Goal: Task Accomplishment & Management: Manage account settings

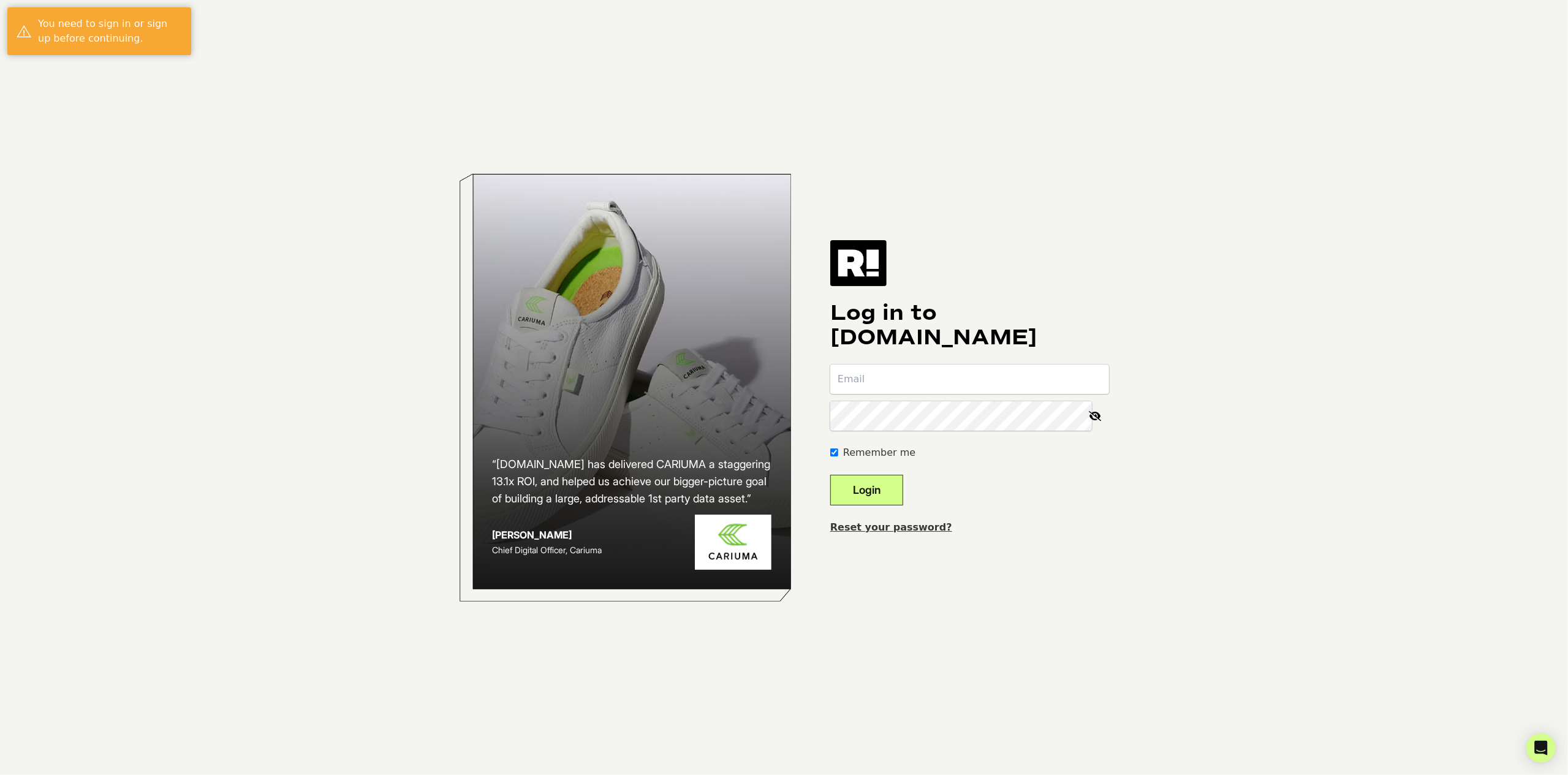
type input "pchavda@dermalphotonics.com"
click at [871, 477] on button "Login" at bounding box center [867, 490] width 73 height 30
click at [871, 487] on button "Login" at bounding box center [867, 490] width 73 height 30
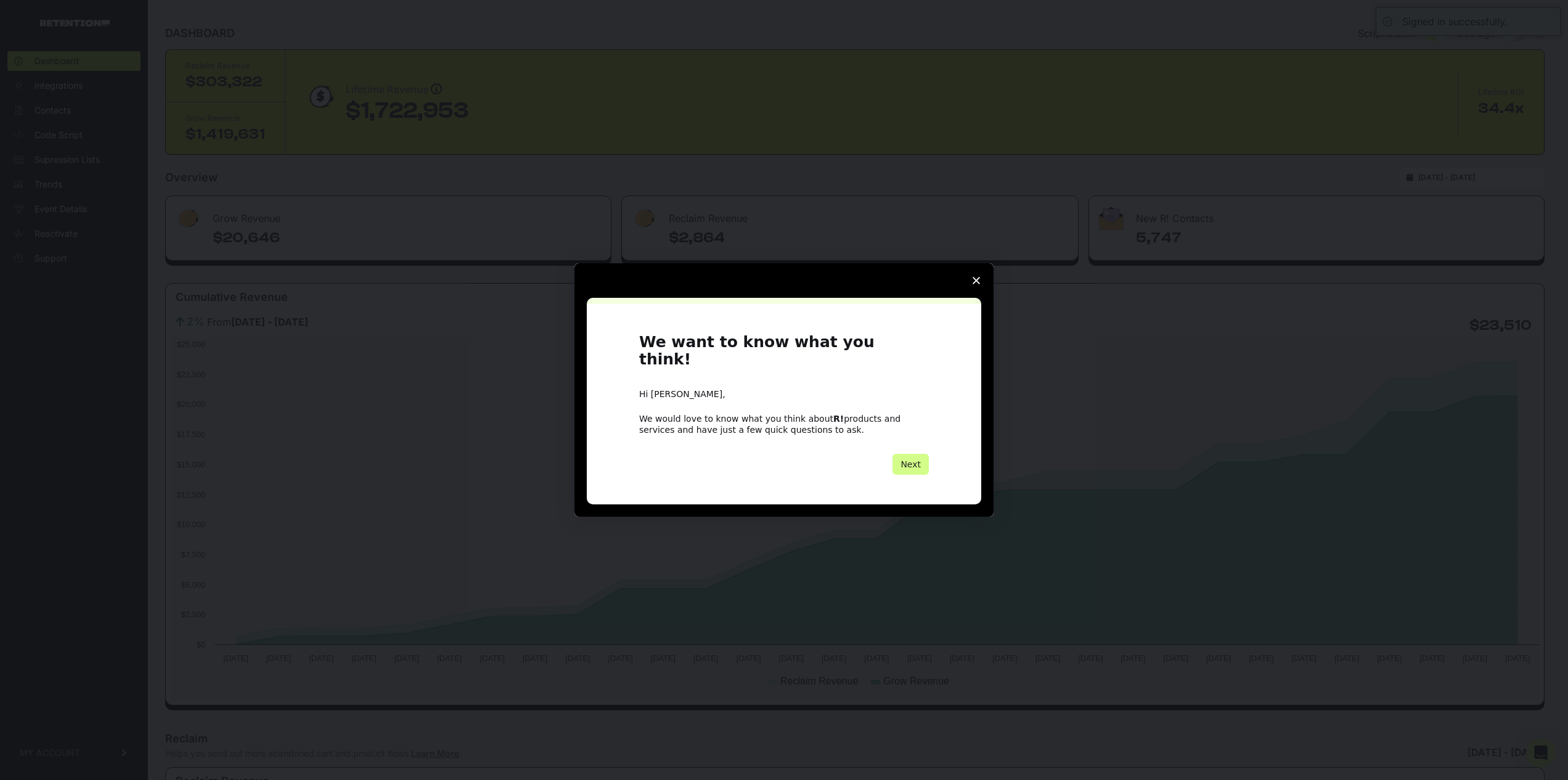
click at [980, 285] on icon "Close survey" at bounding box center [976, 280] width 7 height 7
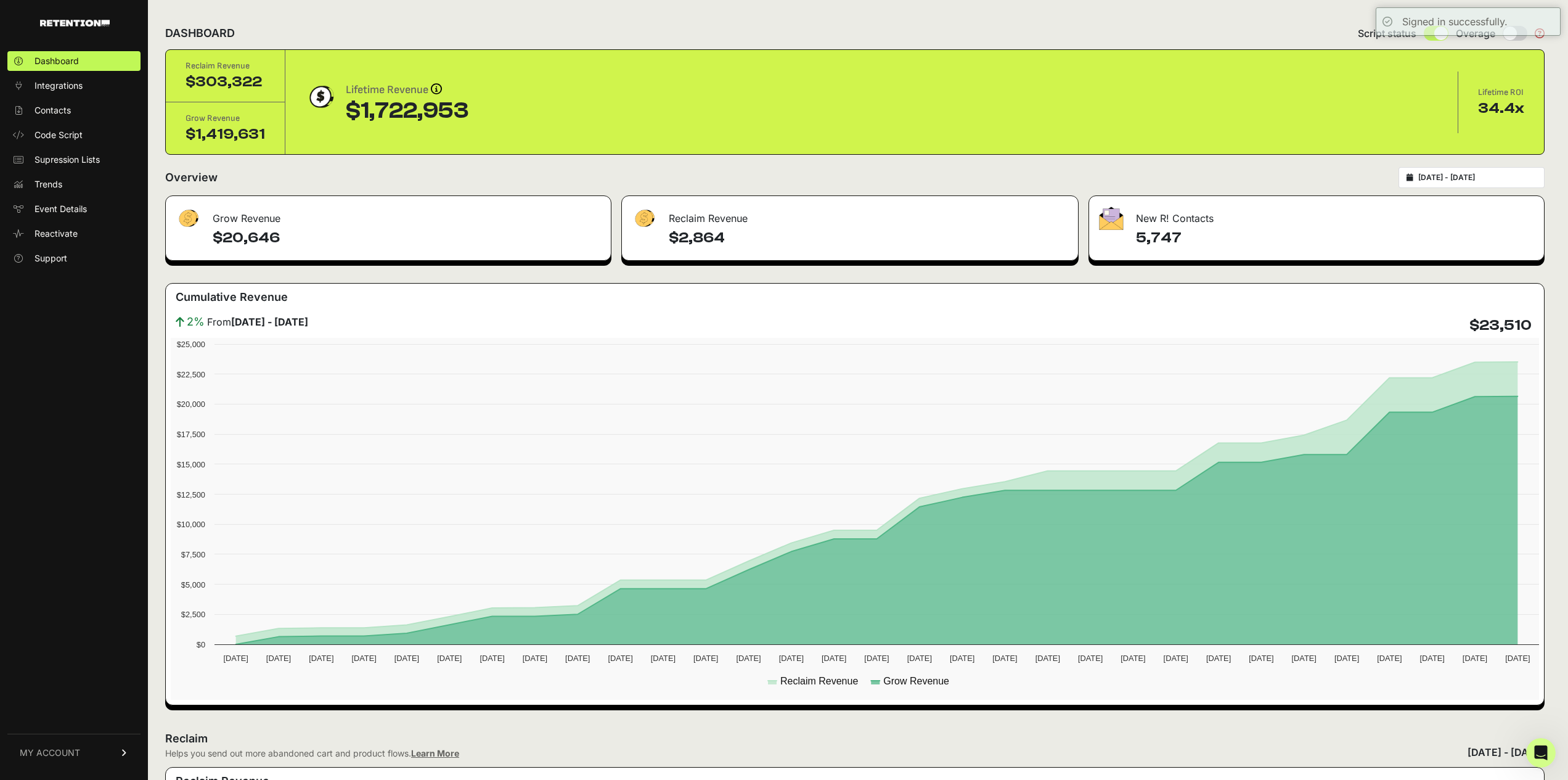
click at [60, 760] on link "MY ACCOUNT" at bounding box center [74, 753] width 133 height 38
click at [37, 708] on span "Billing" at bounding box center [46, 713] width 23 height 13
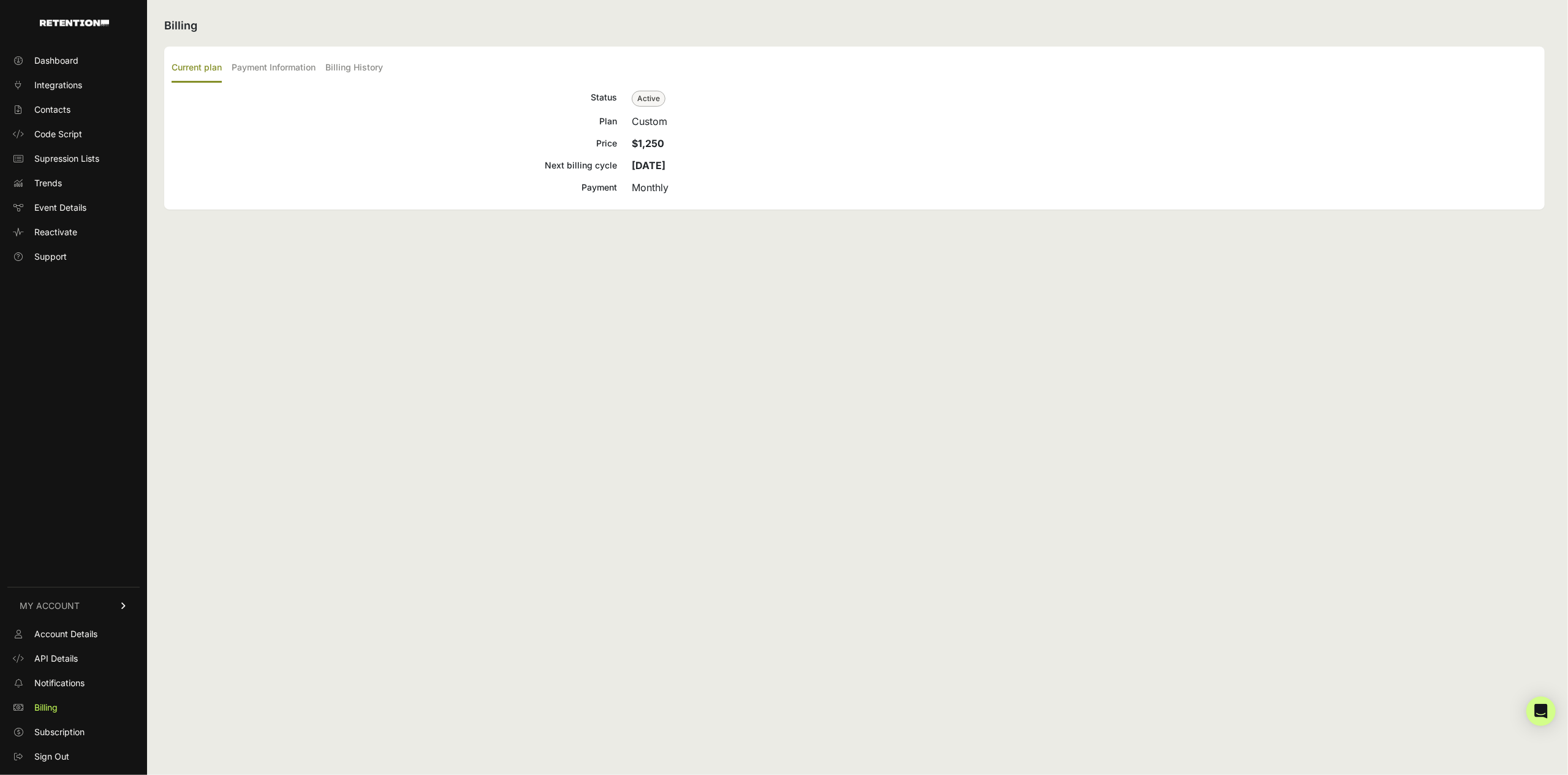
drag, startPoint x: 581, startPoint y: 169, endPoint x: 612, endPoint y: 179, distance: 32.6
click at [581, 169] on div "Next billing cycle" at bounding box center [393, 165] width 445 height 14
click at [636, 182] on div "Monthly" at bounding box center [1084, 187] width 905 height 14
click at [87, 723] on link "Subscription" at bounding box center [73, 732] width 132 height 20
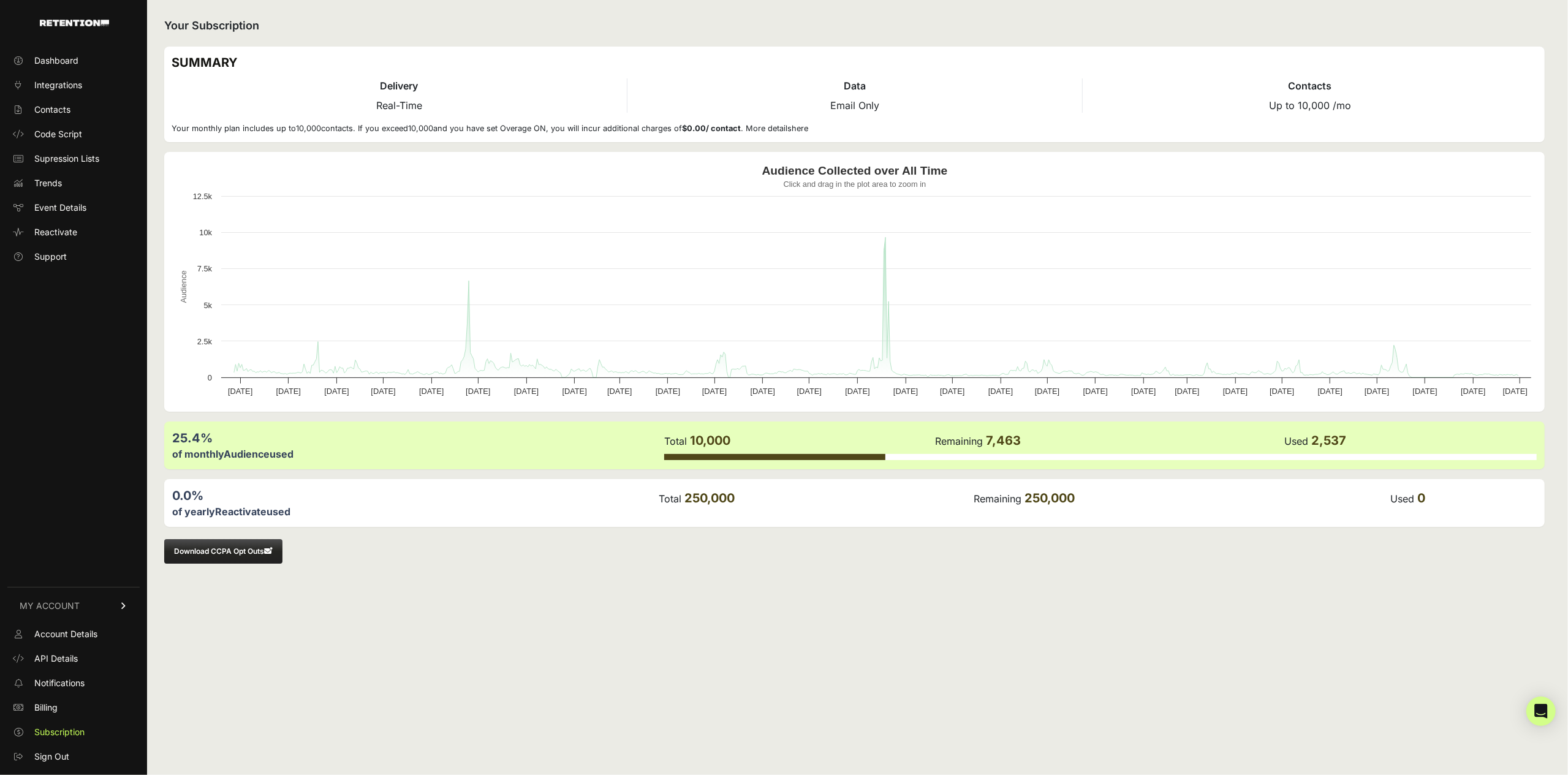
click at [55, 695] on ul "Account Details API Details Notifications Billing Subscription Sign Out" at bounding box center [73, 695] width 132 height 142
click at [52, 710] on span "Billing" at bounding box center [45, 708] width 23 height 12
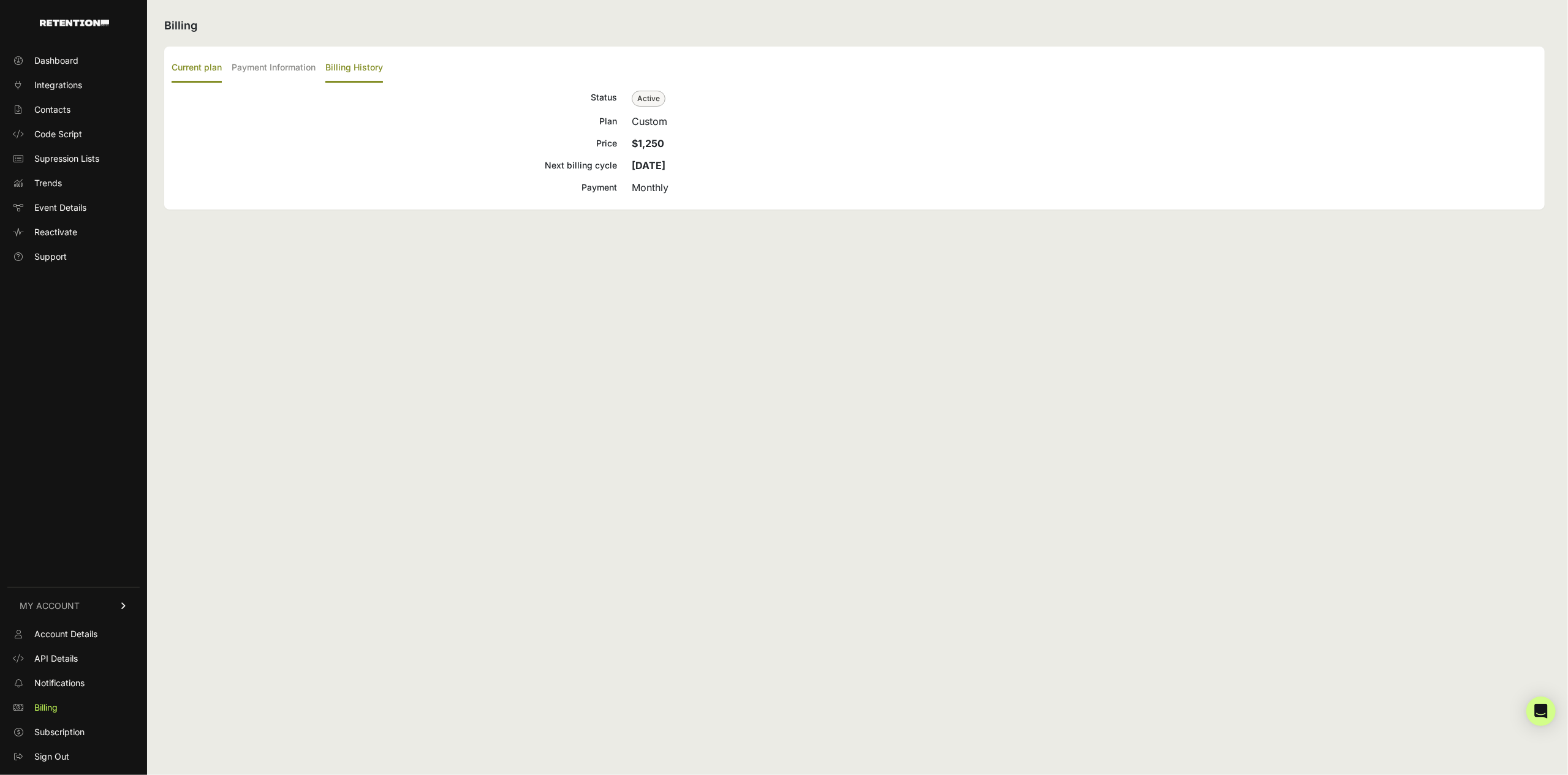
click at [363, 70] on label "Billing History" at bounding box center [354, 68] width 58 height 29
click at [0, 0] on input "Billing History" at bounding box center [0, 0] width 0 height 0
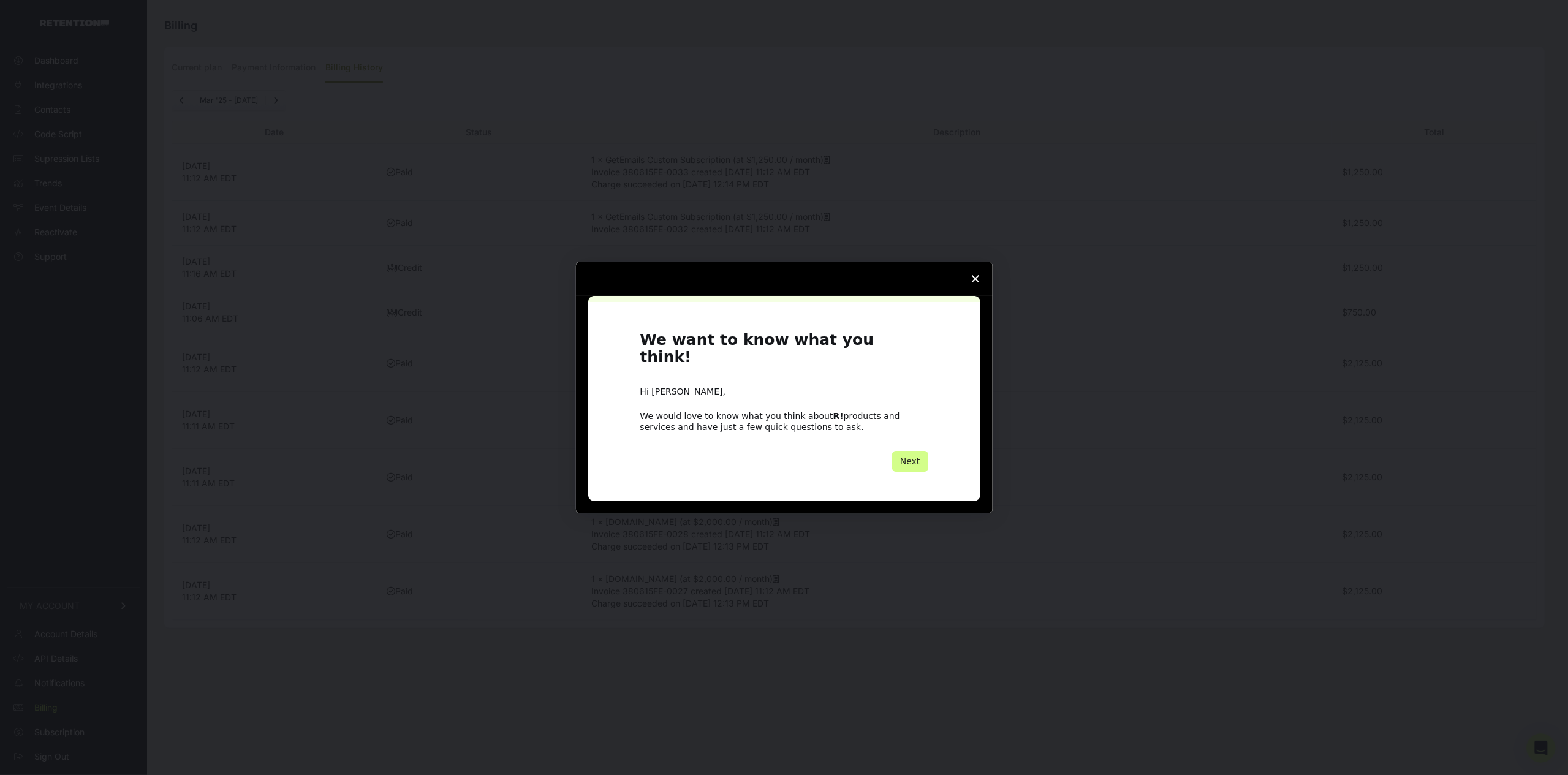
click at [974, 283] on icon "Close survey" at bounding box center [976, 278] width 7 height 7
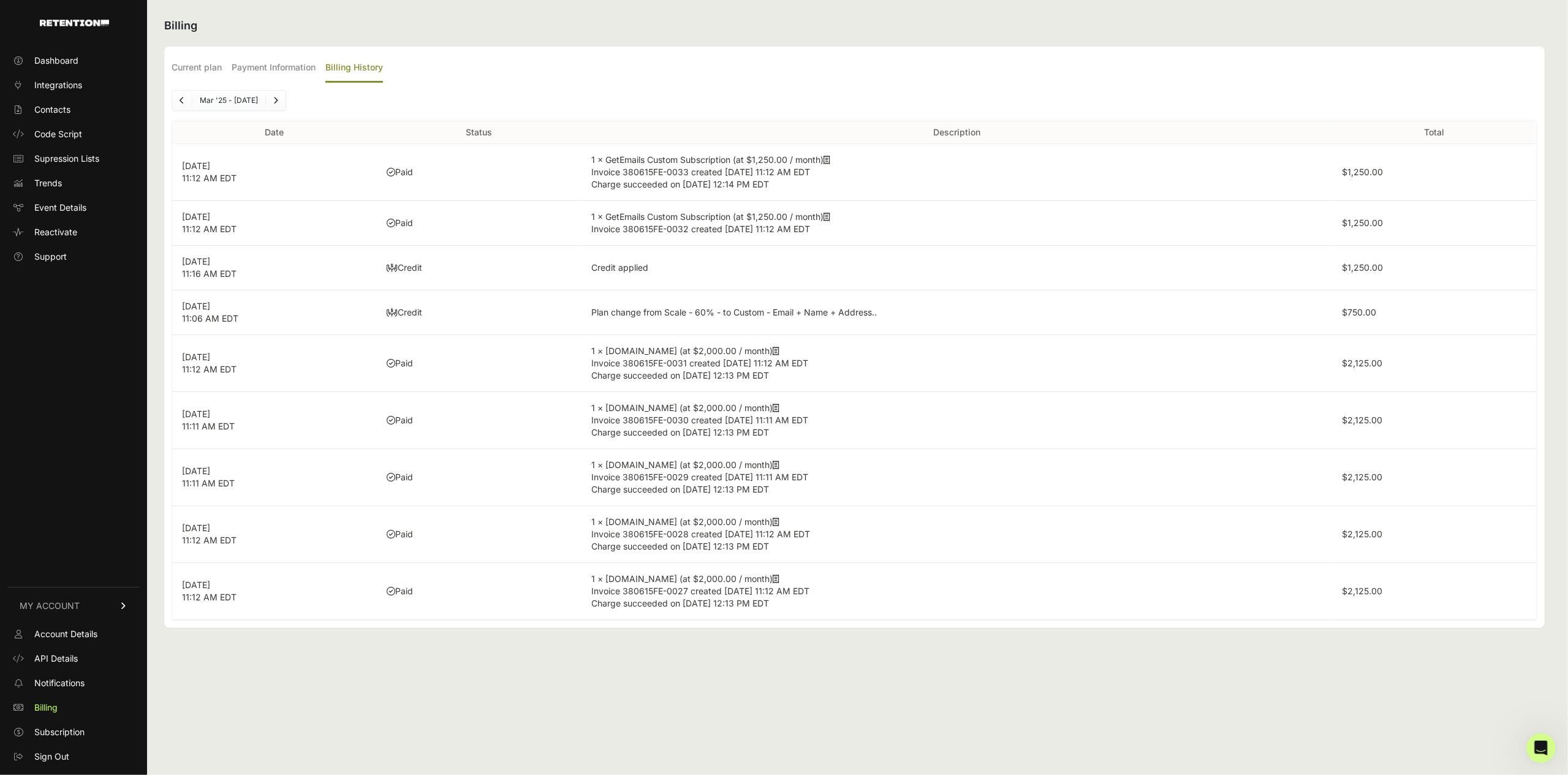
click at [745, 250] on td "Credit applied" at bounding box center [957, 268] width 751 height 45
click at [213, 168] on p "[DATE] 11:12 AM EDT" at bounding box center [274, 171] width 185 height 24
click at [322, 239] on td "[DATE] 11:12 AM EDT" at bounding box center [274, 223] width 204 height 45
click at [263, 103] on li "Mar '25 - [DATE]" at bounding box center [228, 100] width 73 height 10
click at [226, 96] on li "Mar '25 - [DATE]" at bounding box center [228, 100] width 73 height 10
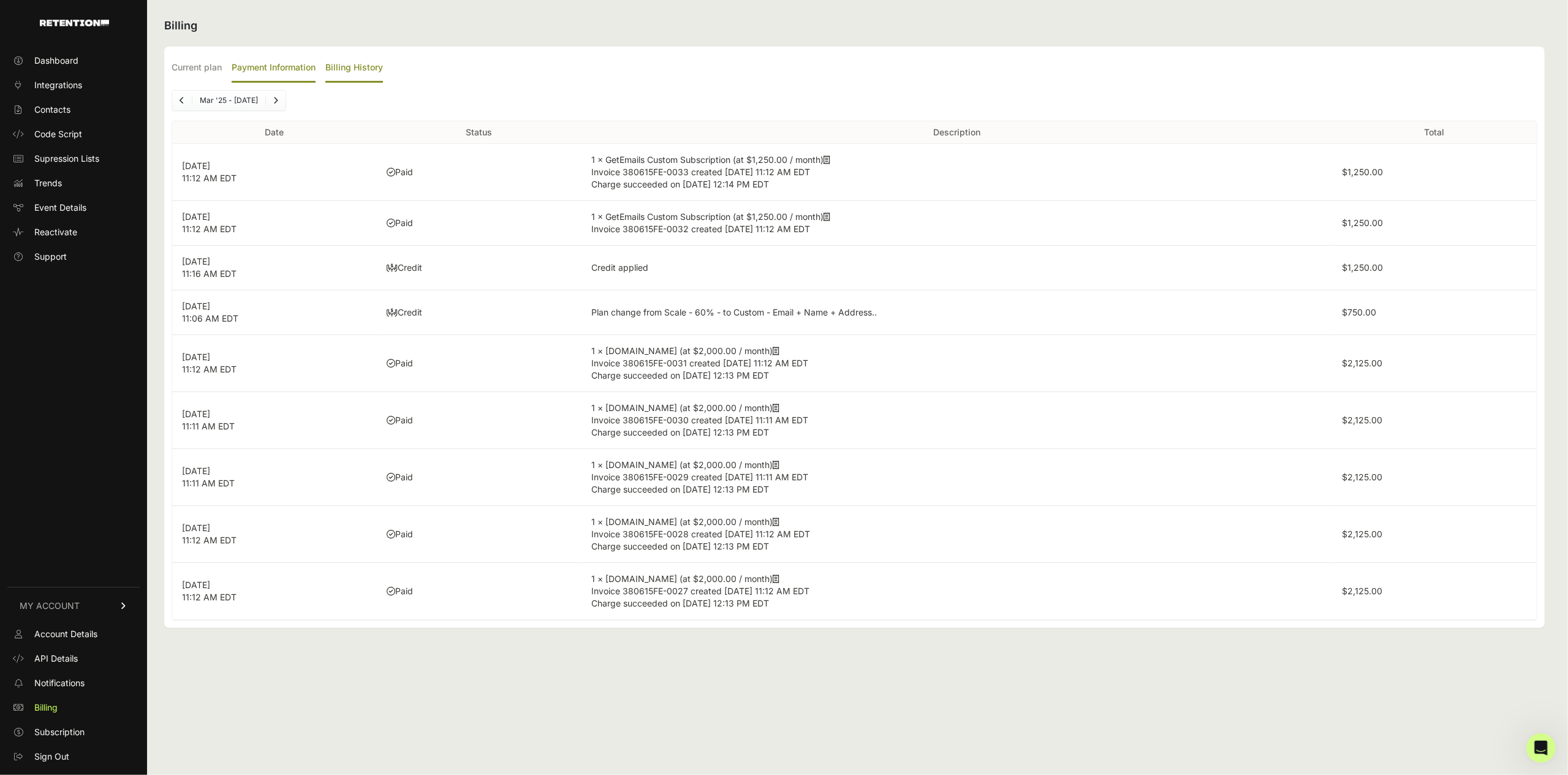
click at [278, 64] on label "Payment Information" at bounding box center [274, 68] width 84 height 29
click at [0, 0] on input "Payment Information" at bounding box center [0, 0] width 0 height 0
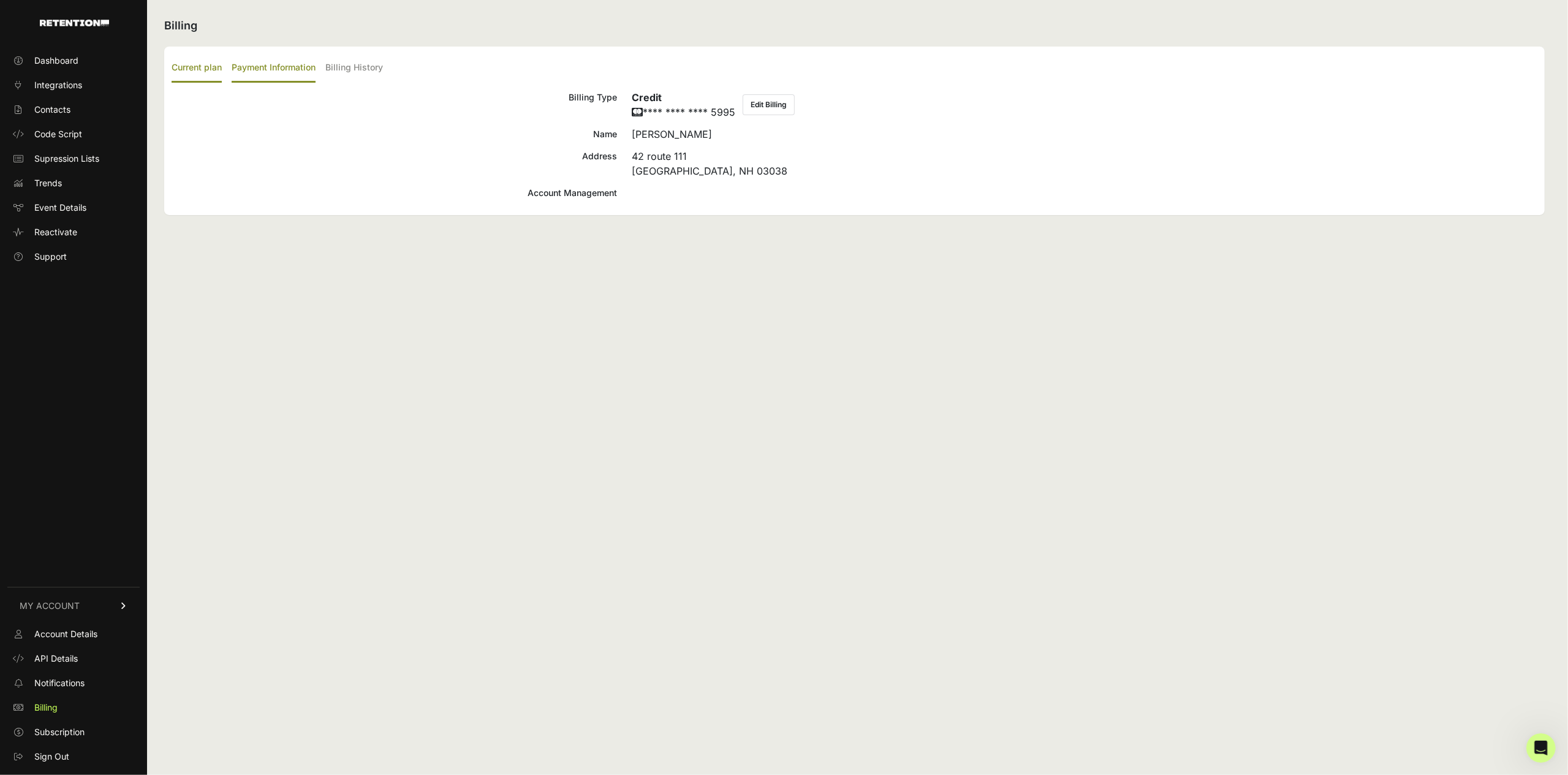
click at [208, 67] on label "Current plan" at bounding box center [196, 68] width 50 height 29
click at [0, 0] on input "Current plan" at bounding box center [0, 0] width 0 height 0
click at [276, 65] on label "Payment Information" at bounding box center [274, 68] width 84 height 29
click at [0, 0] on input "Payment Information" at bounding box center [0, 0] width 0 height 0
click at [383, 76] on label "Billing History" at bounding box center [354, 68] width 58 height 29
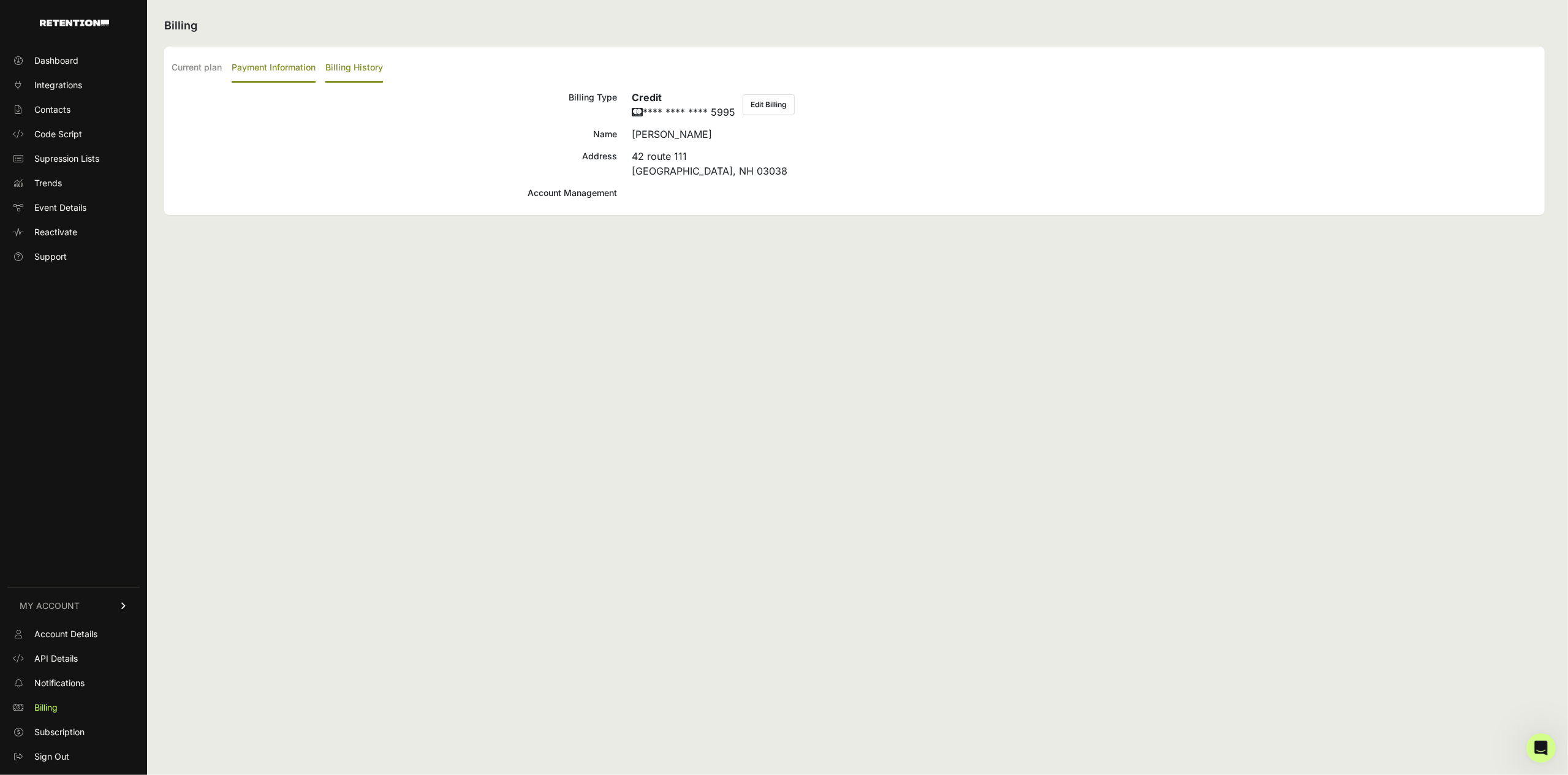
click at [0, 0] on input "Billing History" at bounding box center [0, 0] width 0 height 0
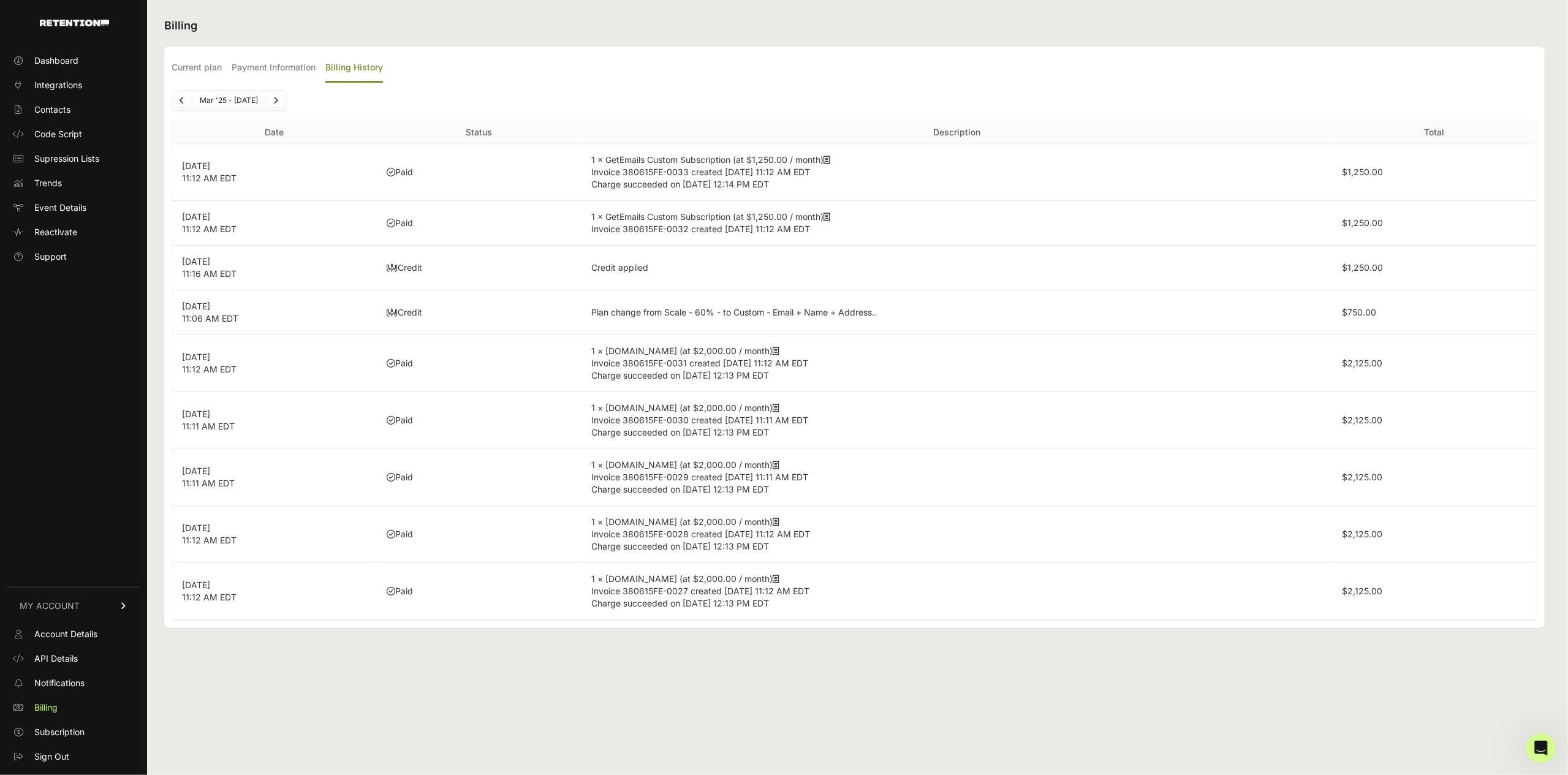
click at [458, 168] on td "Paid" at bounding box center [479, 172] width 204 height 57
drag, startPoint x: 861, startPoint y: 161, endPoint x: 1215, endPoint y: 166, distance: 354.0
click at [862, 161] on td "1 × GetEmails Custom Subscription (at $1,250.00 / month) Invoice 380615FE-0033 …" at bounding box center [957, 172] width 751 height 57
click at [830, 159] on icon at bounding box center [827, 161] width 7 height 9
